Goal: Transaction & Acquisition: Download file/media

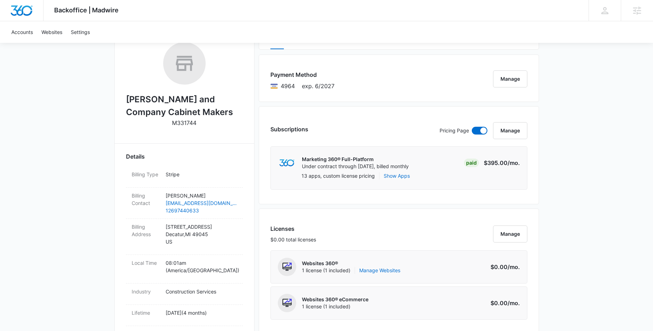
scroll to position [150, 0]
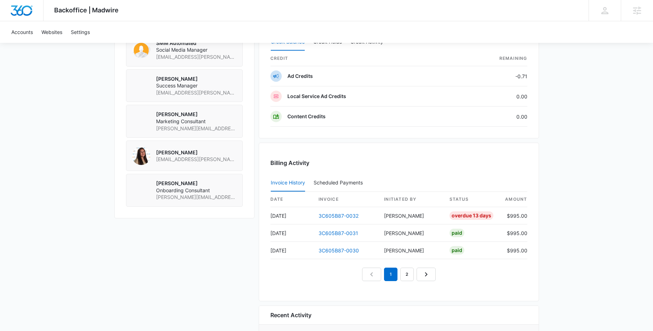
scroll to position [572, 0]
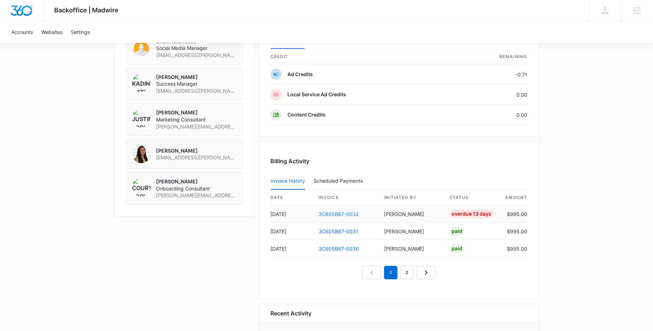
click at [336, 213] on link "3C605B87-0032" at bounding box center [339, 214] width 40 height 6
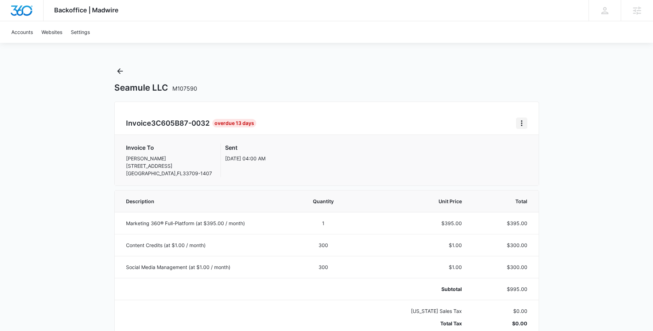
click at [521, 124] on icon "Home" at bounding box center [522, 123] width 8 height 8
click at [545, 144] on link "Download Invoice" at bounding box center [545, 143] width 41 height 6
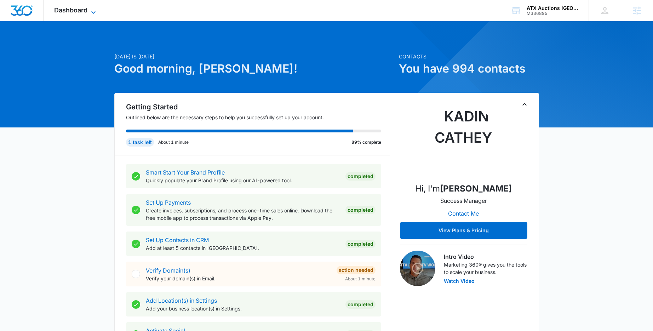
click at [81, 12] on span "Dashboard" at bounding box center [70, 9] width 33 height 7
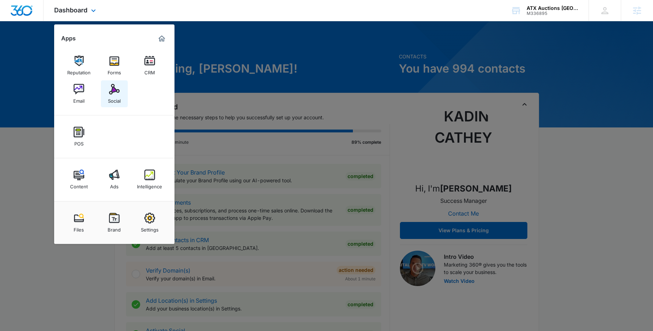
click at [119, 94] on img at bounding box center [114, 89] width 11 height 11
